Goal: Contribute content

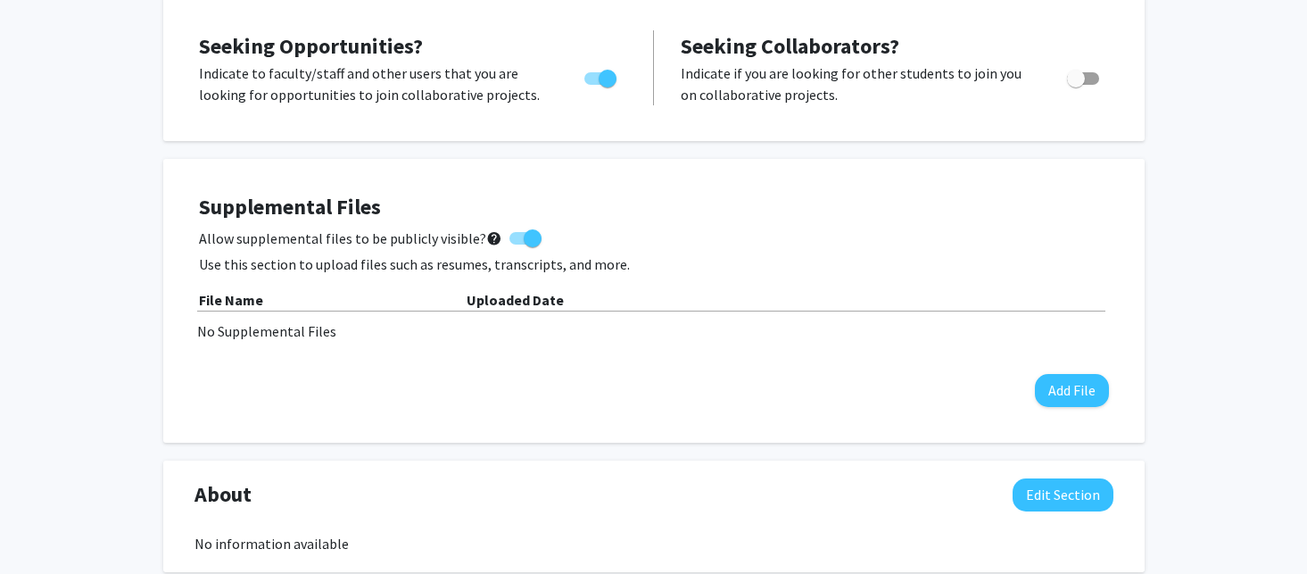
scroll to position [373, 0]
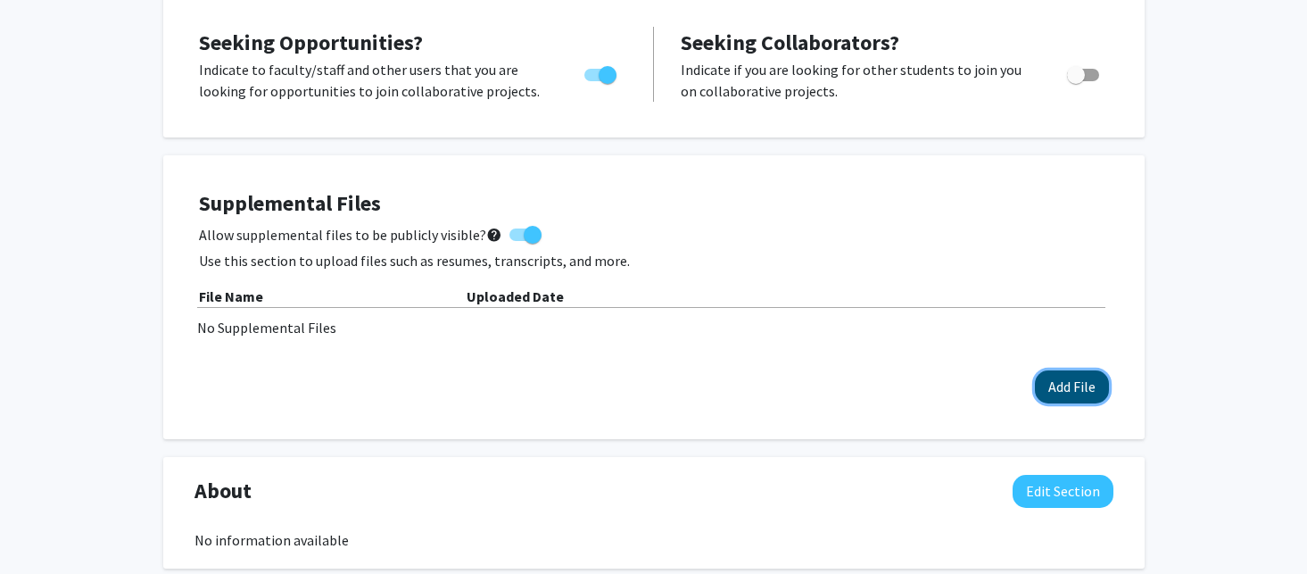
click at [1057, 384] on button "Add File" at bounding box center [1072, 386] width 74 height 33
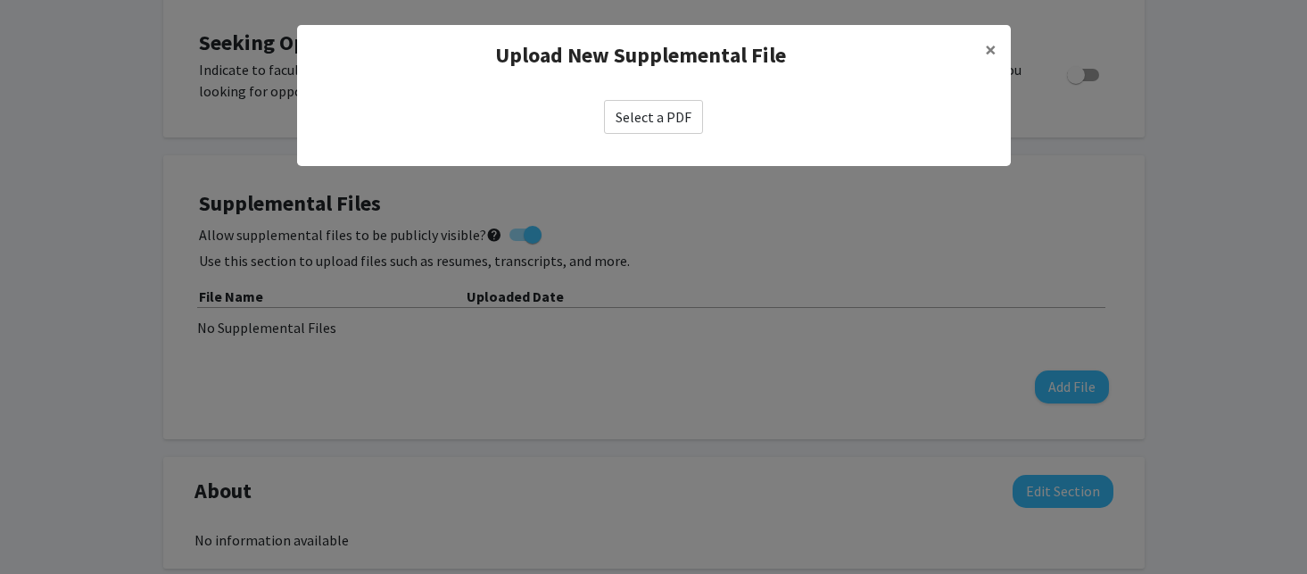
click at [643, 104] on label "Select a PDF" at bounding box center [653, 117] width 99 height 34
click at [0, 0] on input "Select a PDF" at bounding box center [0, 0] width 0 height 0
select select "custom"
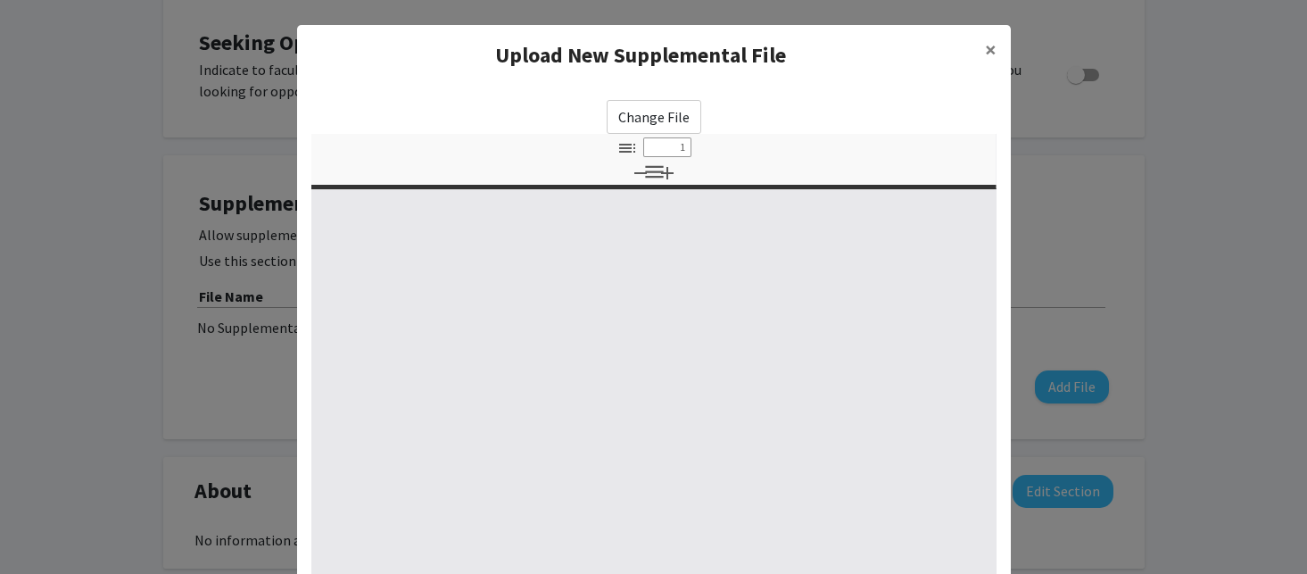
type input "0"
select select "custom"
type input "1"
select select "auto"
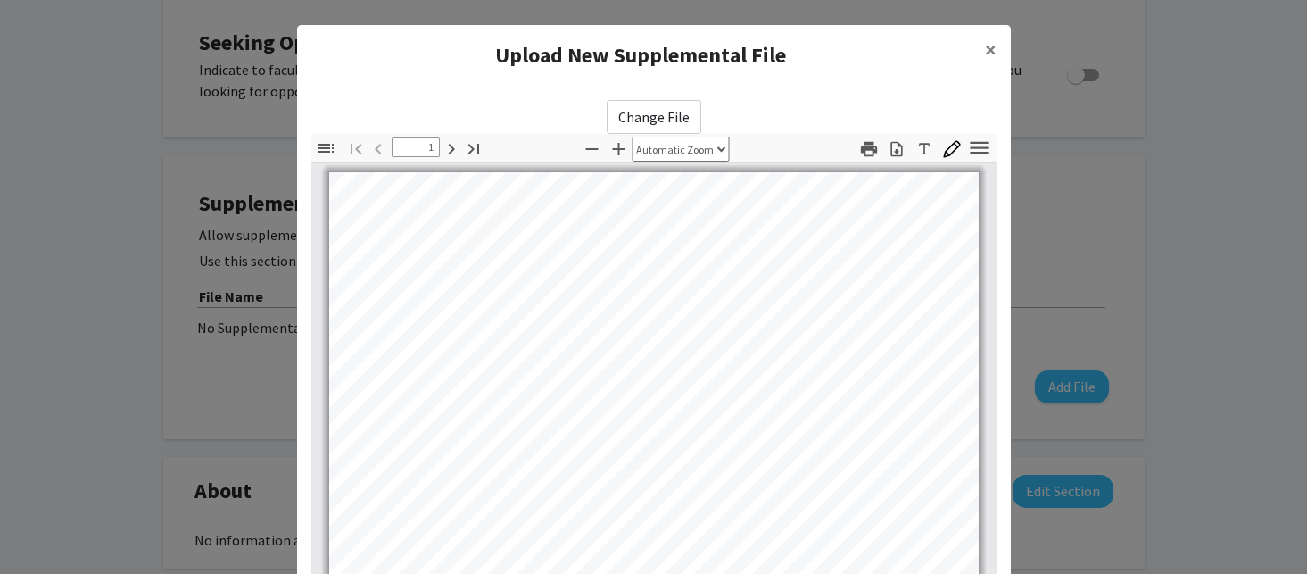
scroll to position [0, 0]
type input "2"
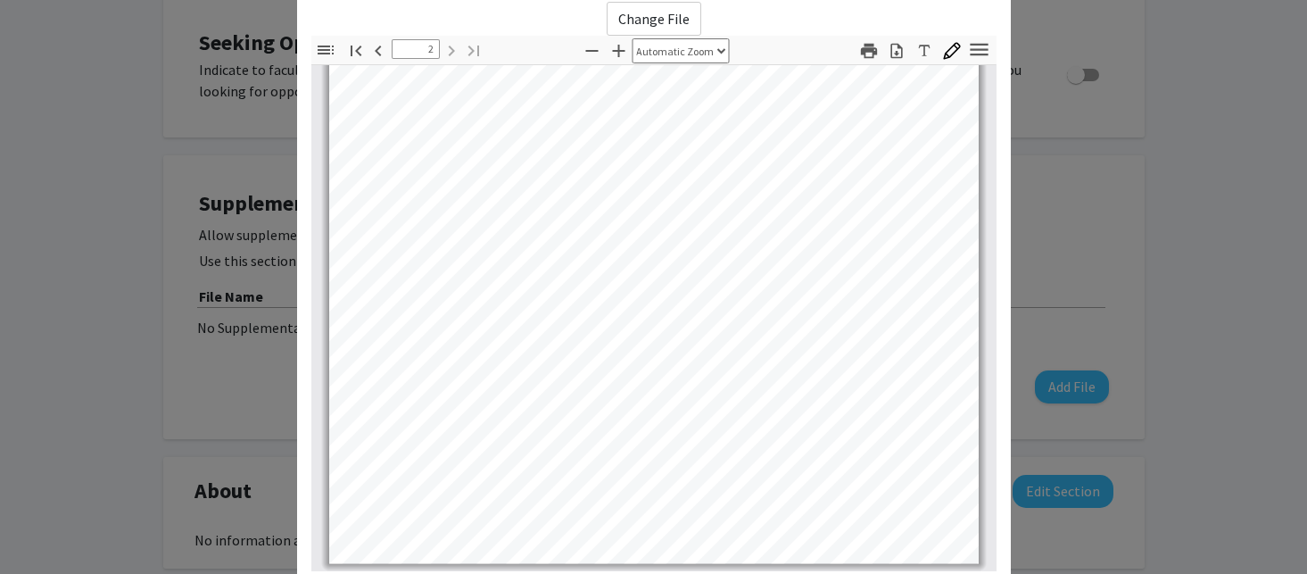
scroll to position [271, 0]
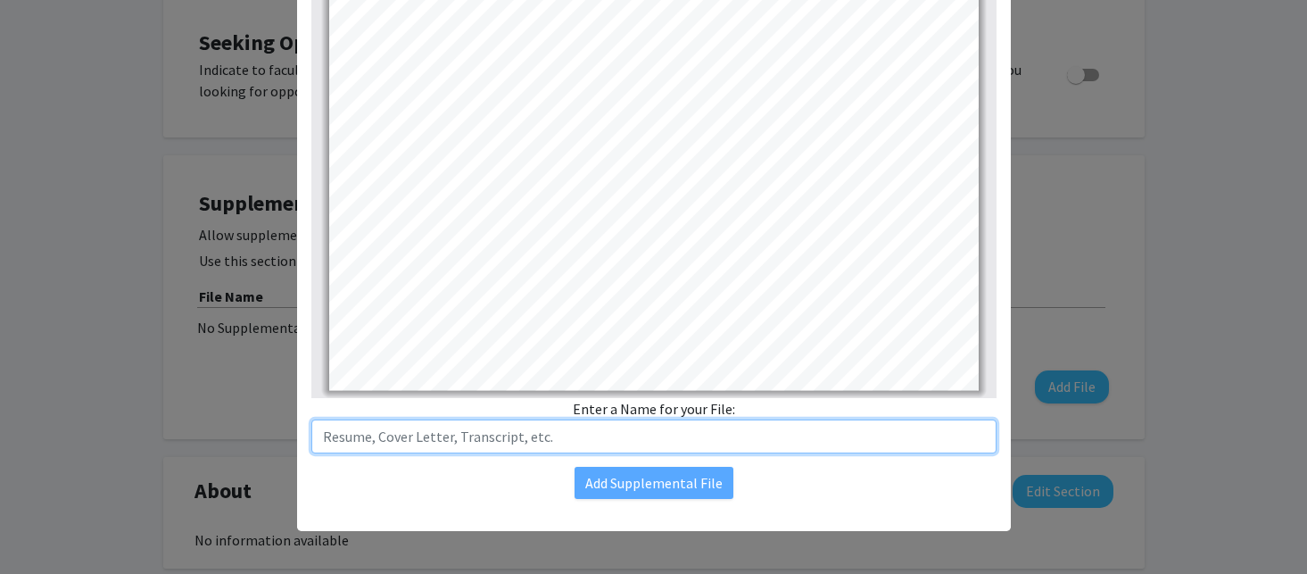
click at [498, 443] on input "text" at bounding box center [653, 436] width 685 height 34
type input "Resume"
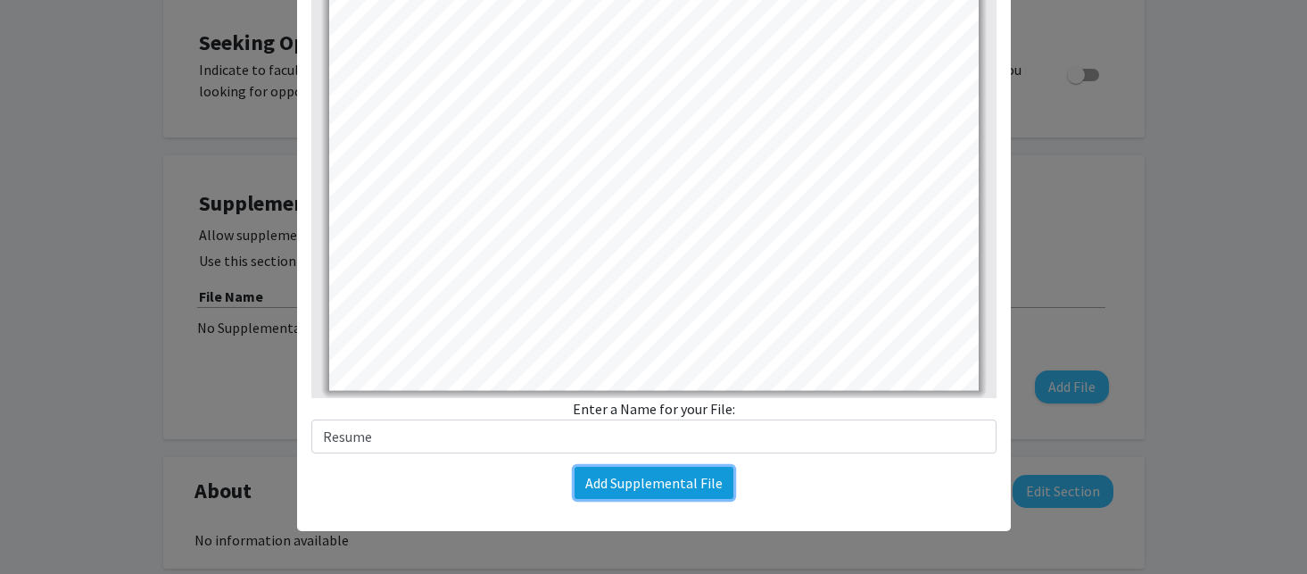
click at [710, 481] on button "Add Supplemental File" at bounding box center [654, 483] width 159 height 32
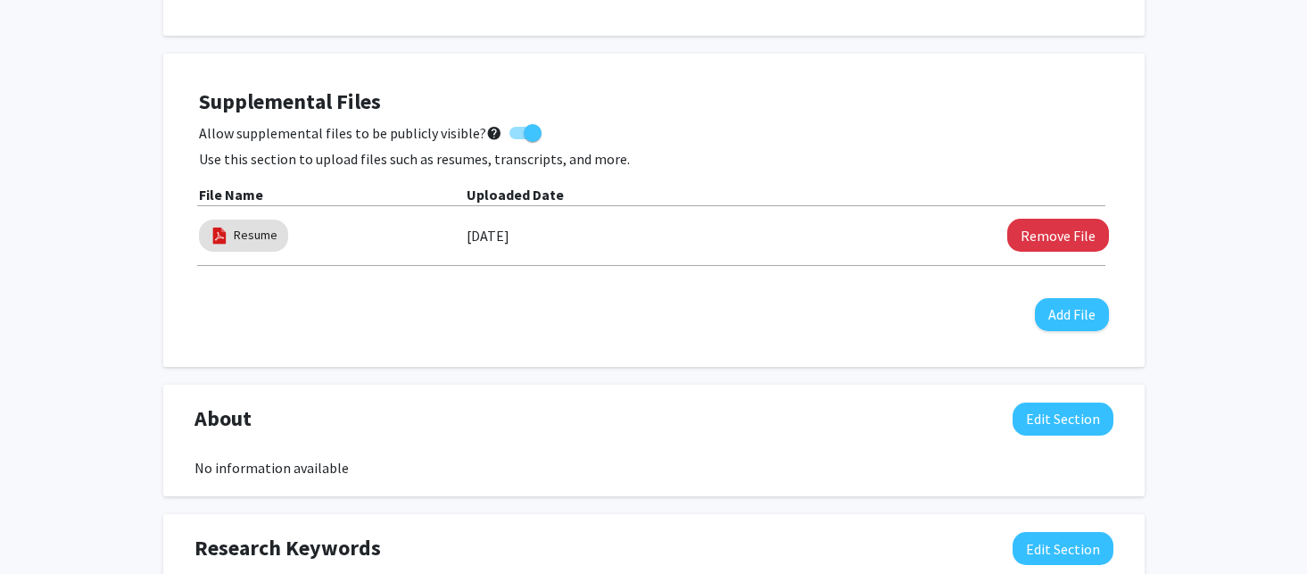
scroll to position [476, 0]
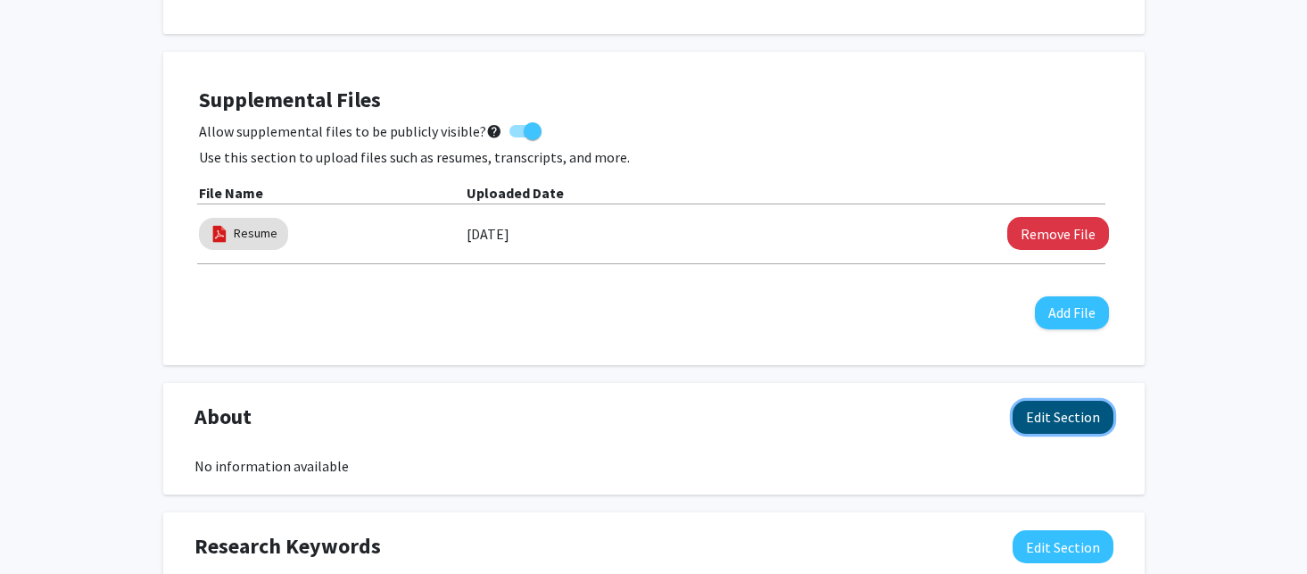
click at [1069, 401] on button "Edit Section" at bounding box center [1063, 417] width 101 height 33
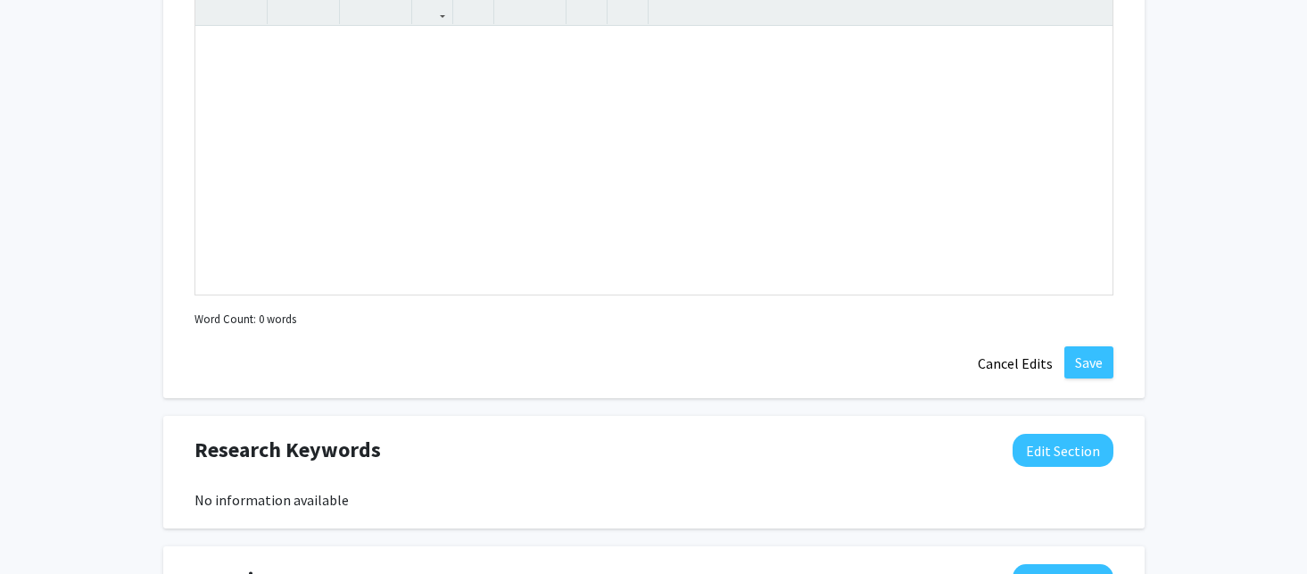
scroll to position [961, 0]
click at [1022, 370] on button "Cancel Edits" at bounding box center [1015, 364] width 98 height 34
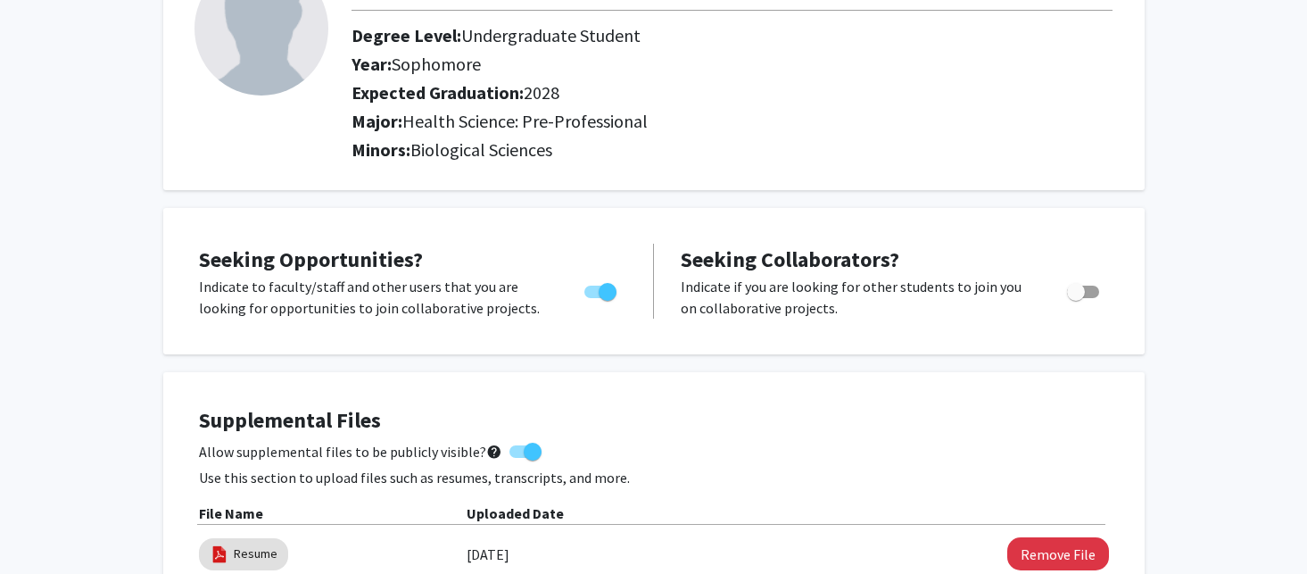
scroll to position [0, 0]
